Goal: Check status

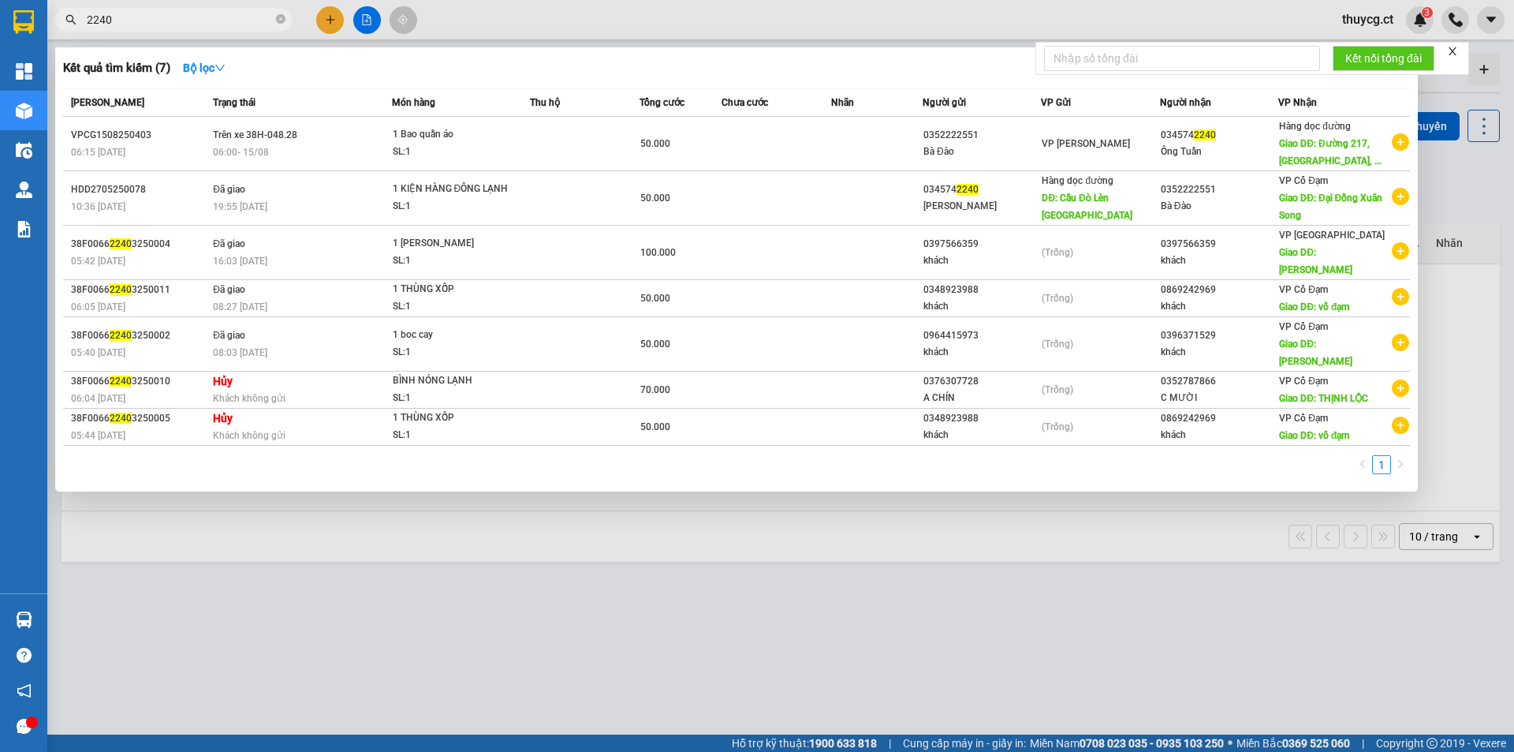
click at [159, 18] on input "2240" at bounding box center [180, 19] width 186 height 17
type input "2"
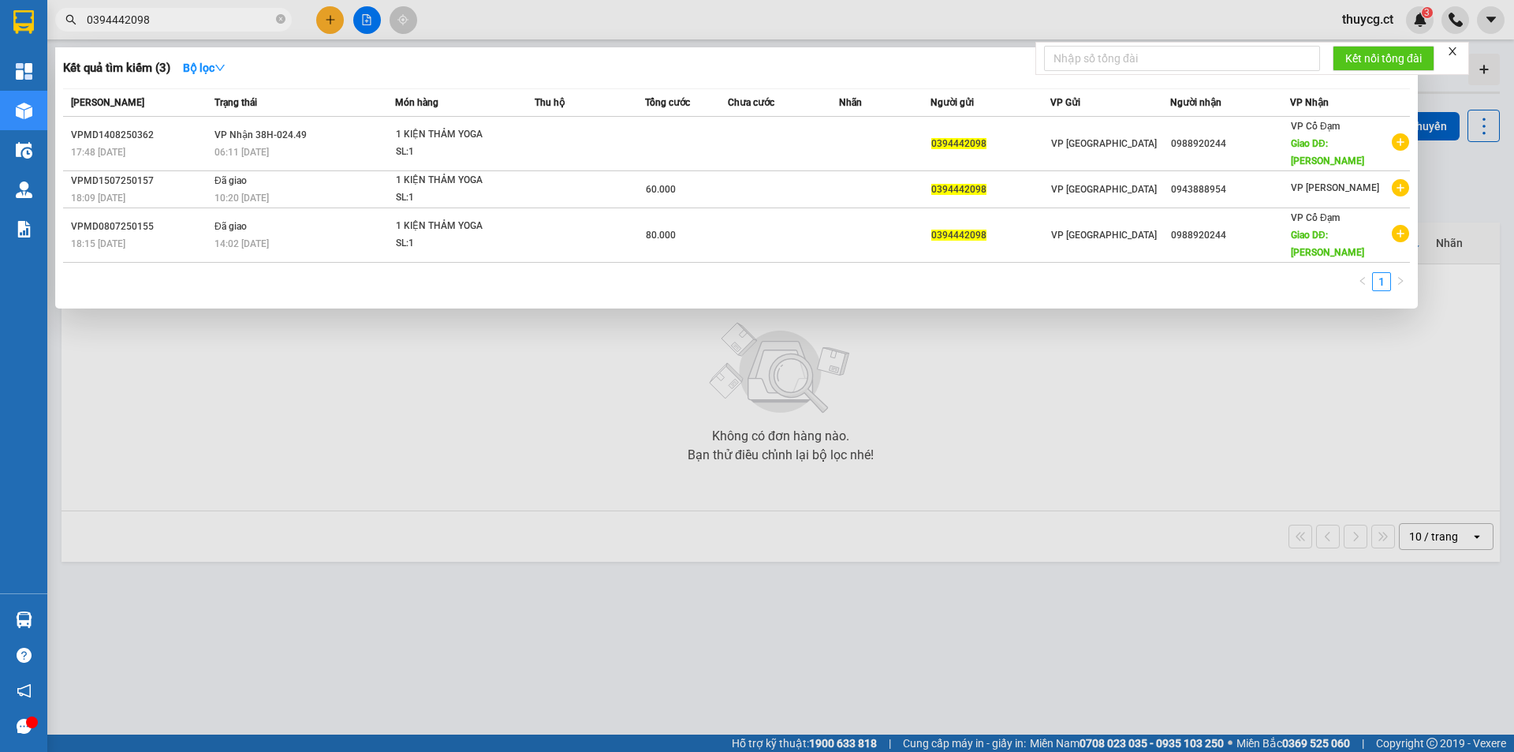
drag, startPoint x: 179, startPoint y: 13, endPoint x: 0, endPoint y: -17, distance: 181.7
click at [0, 0] on html "Kết quả tìm kiếm ( 3 ) Bộ lọc Mã ĐH Trạng thái Món hàng Thu hộ Tổng cước Chưa c…" at bounding box center [757, 376] width 1514 height 752
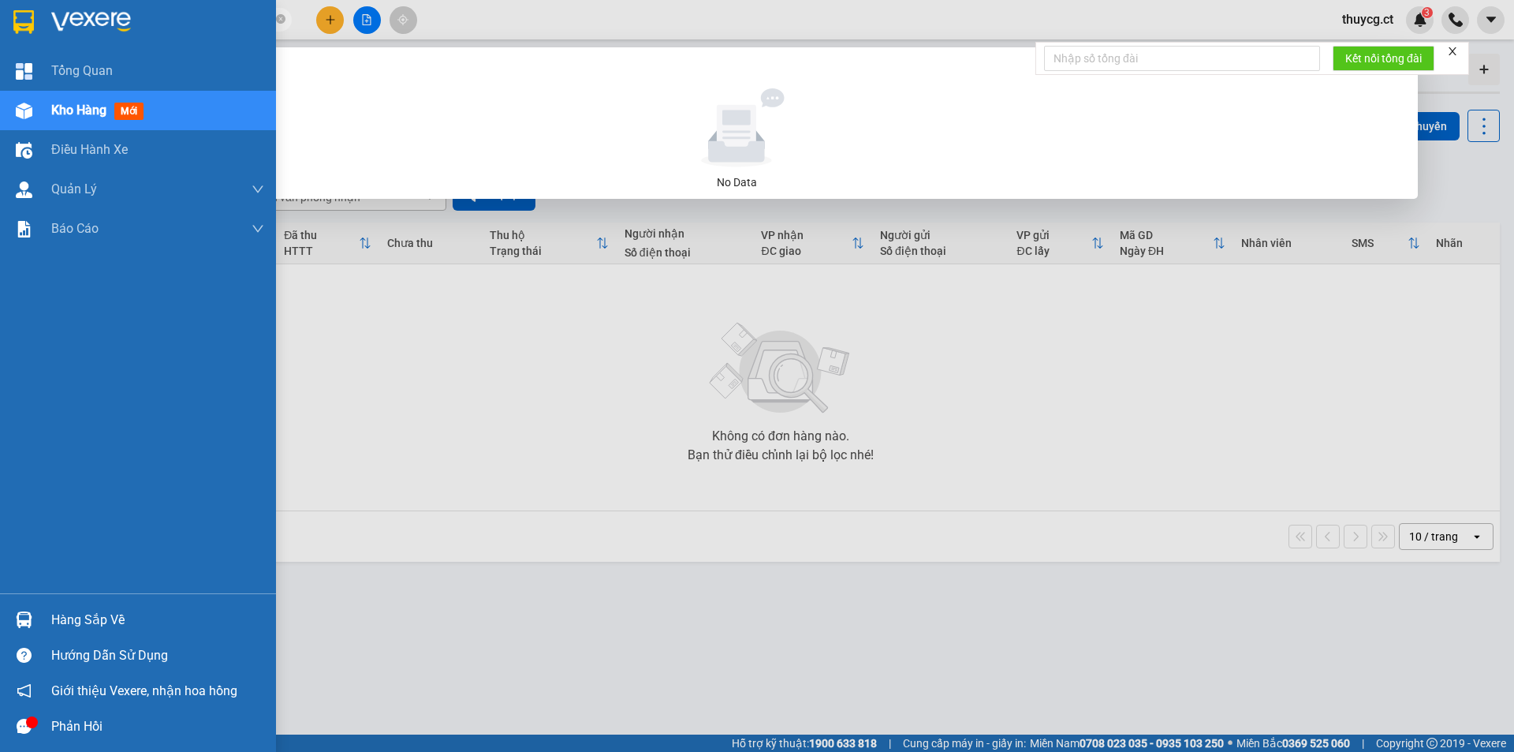
drag, startPoint x: 181, startPoint y: 20, endPoint x: 22, endPoint y: 15, distance: 158.6
click at [22, 15] on section "Kết quả tìm kiếm ( 0 ) Bộ lọc No Data 0977778720 thuycg.ct 3 Tổng Quan Kho hàng…" at bounding box center [757, 376] width 1514 height 752
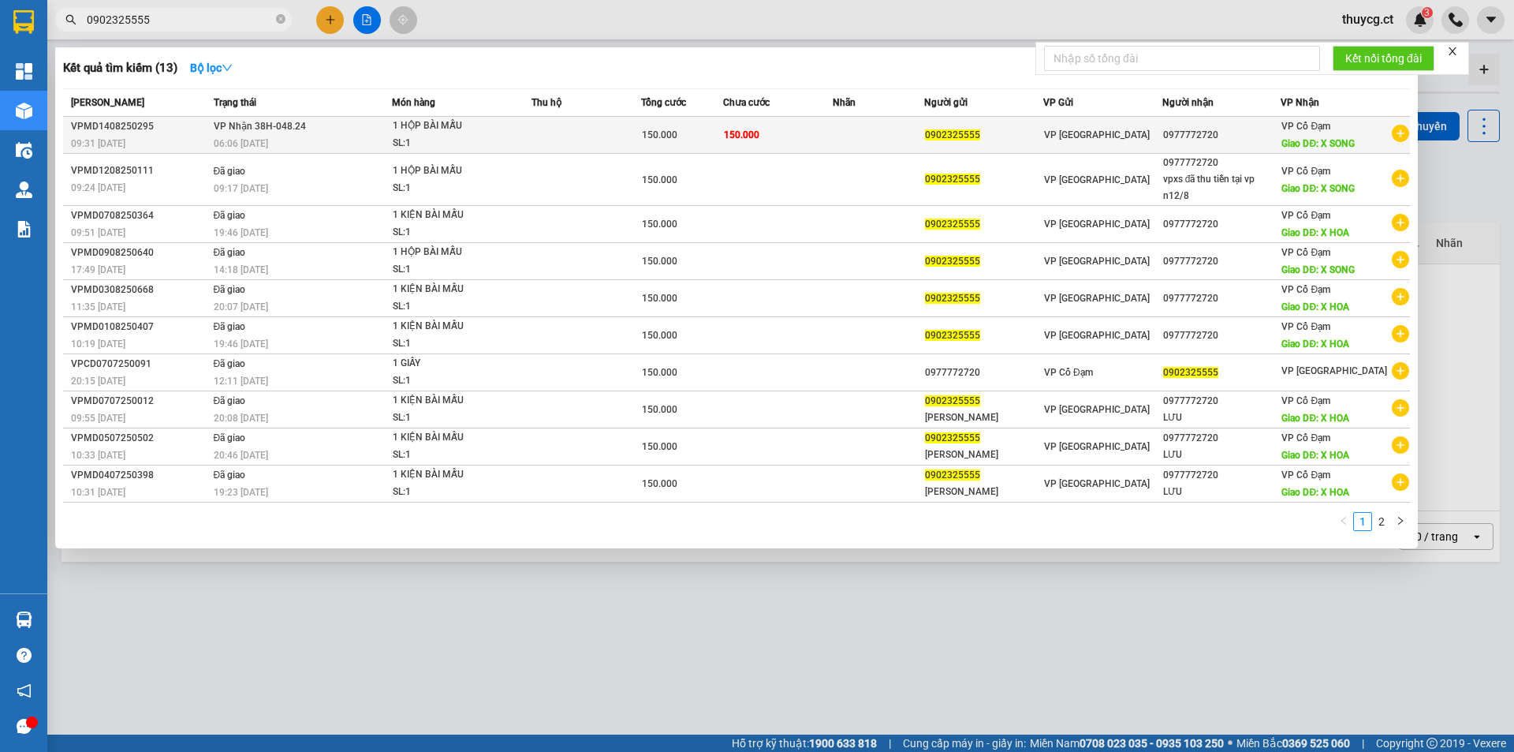
type input "0902325555"
click at [445, 139] on div "SL: 1" at bounding box center [452, 143] width 118 height 17
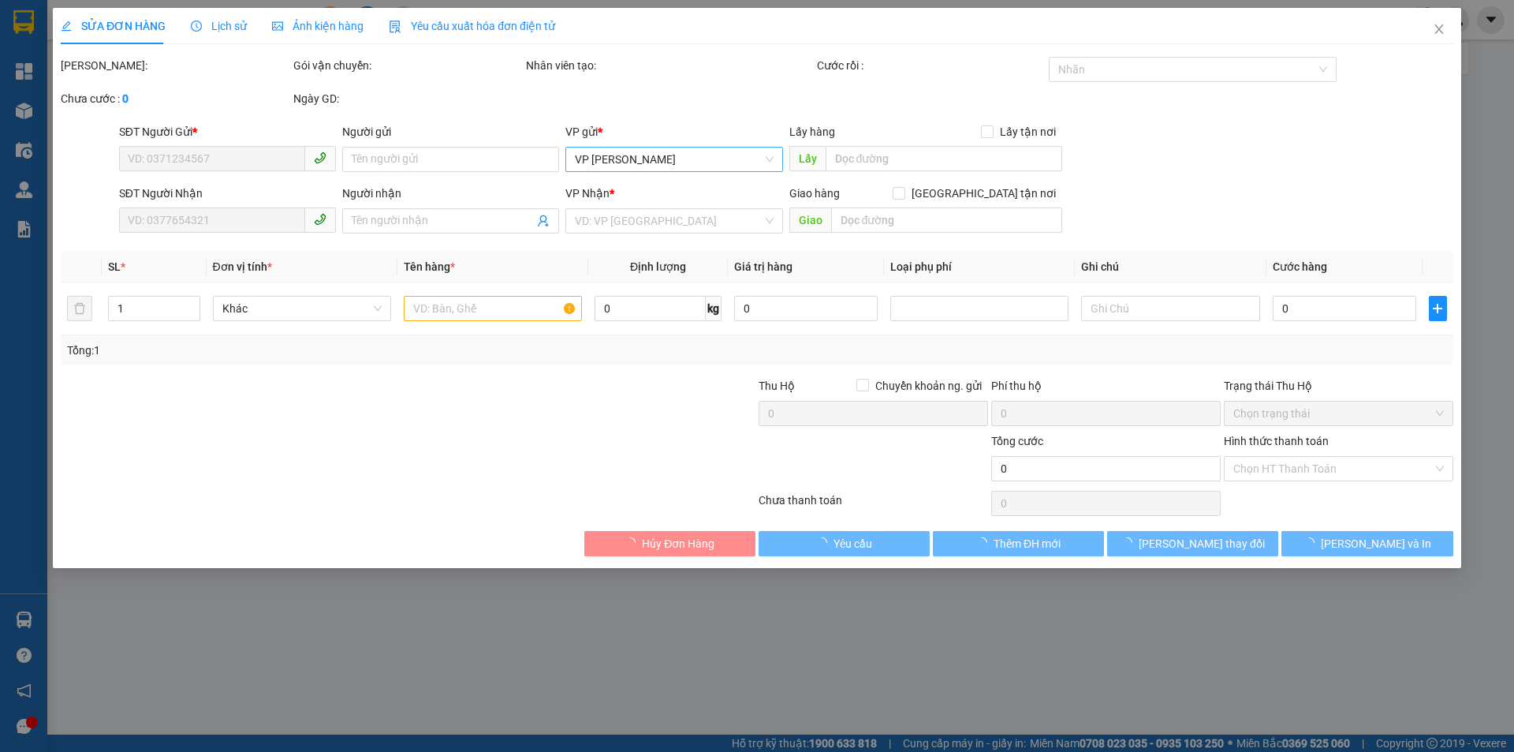
type input "0902325555"
type input "0977772720"
type input "X SONG"
type input "150.000"
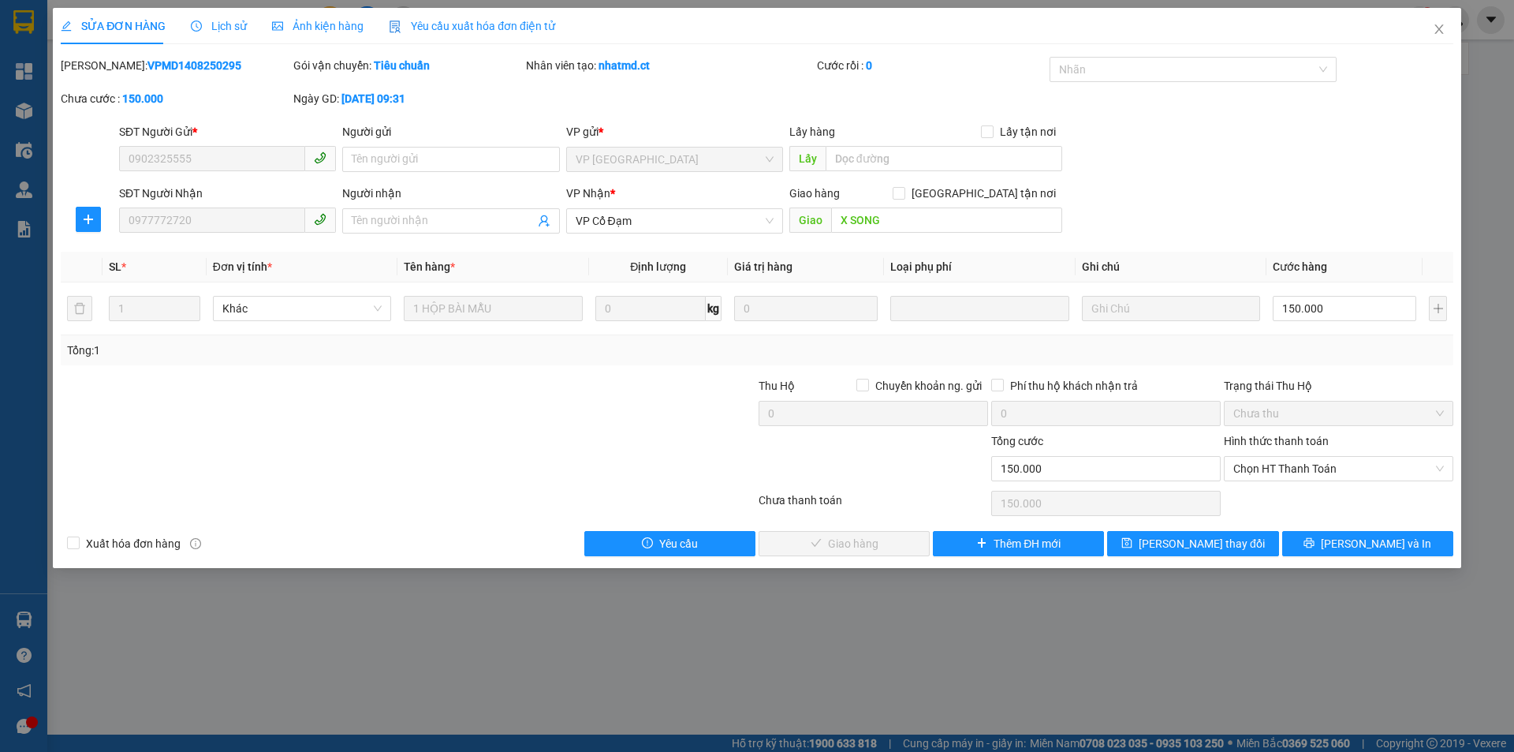
click at [228, 17] on div "Lịch sử" at bounding box center [219, 25] width 56 height 17
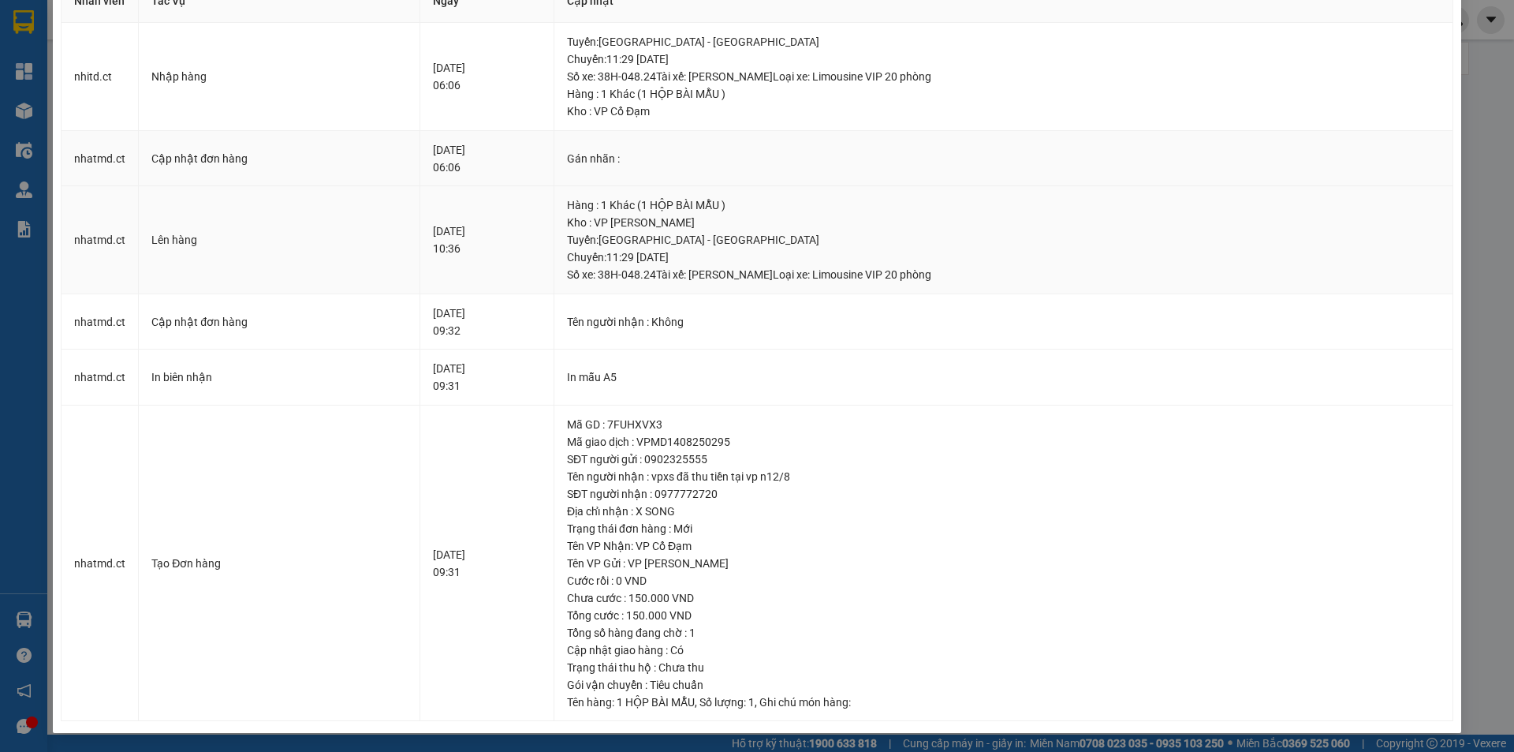
scroll to position [95, 0]
